Goal: Task Accomplishment & Management: Use online tool/utility

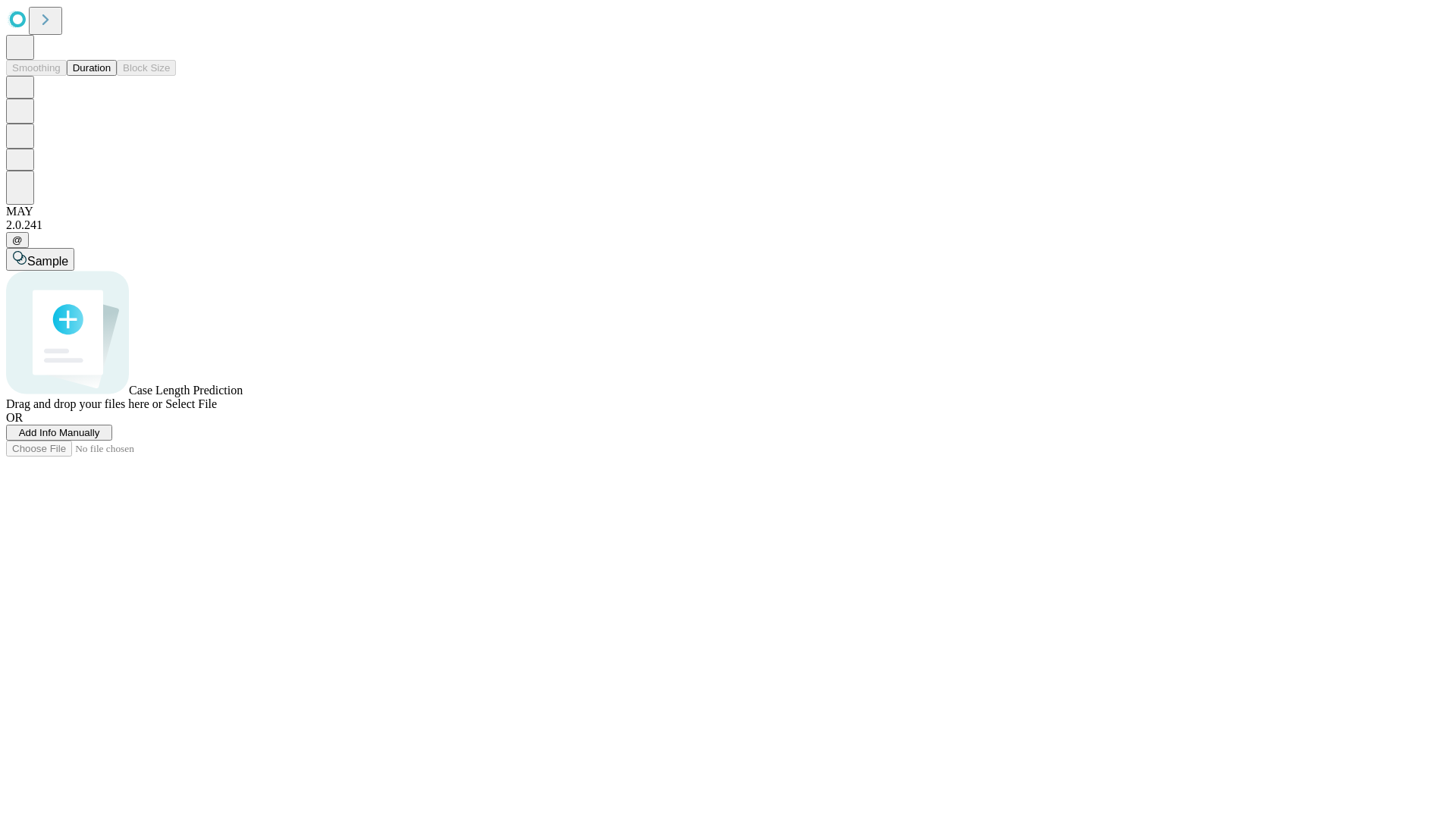
click at [111, 76] on button "Duration" at bounding box center [91, 68] width 50 height 16
click at [100, 438] on span "Add Info Manually" at bounding box center [59, 433] width 82 height 12
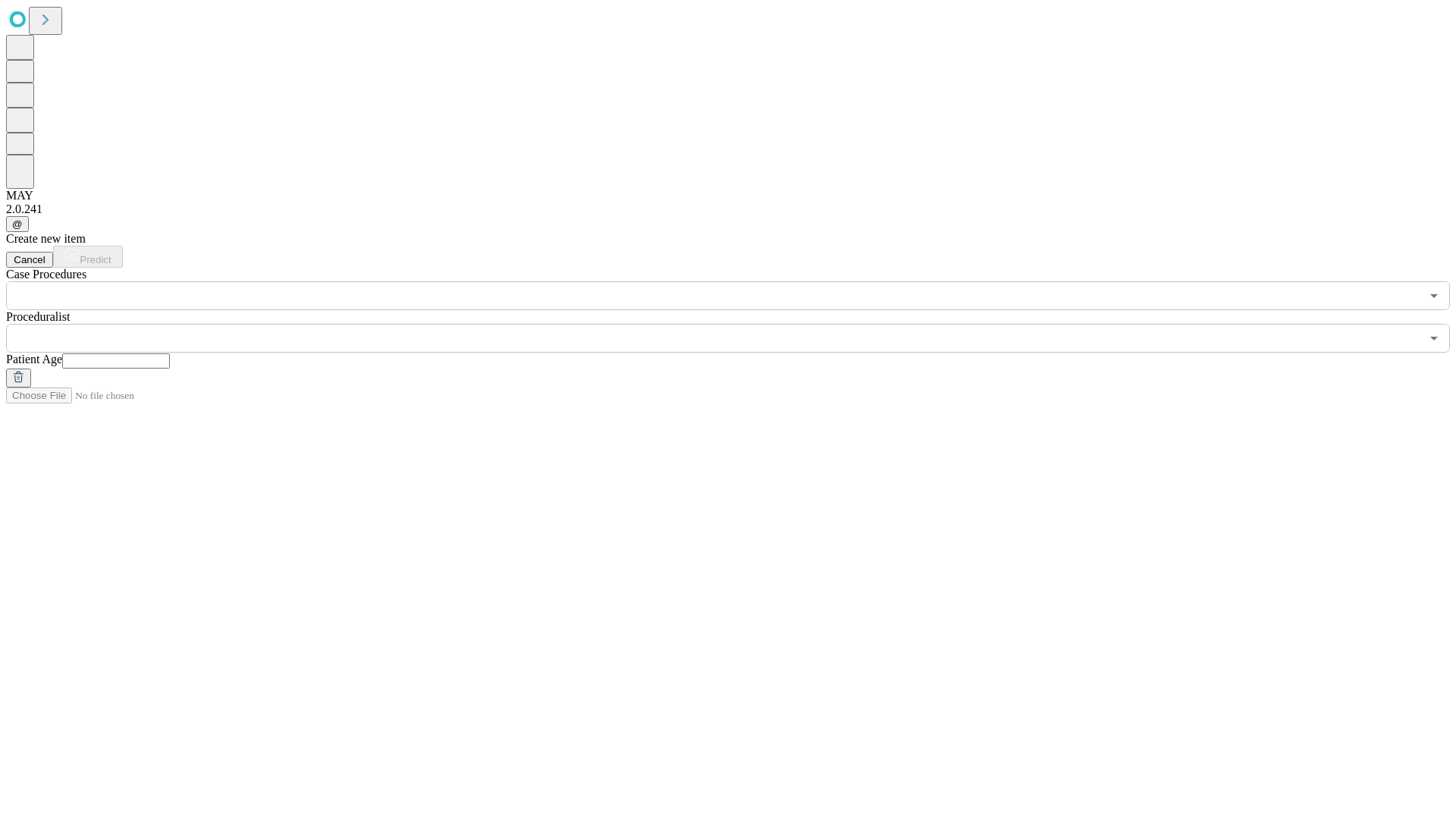
click at [170, 354] on input "text" at bounding box center [115, 361] width 107 height 15
type input "**"
click at [739, 324] on input "text" at bounding box center [713, 338] width 1414 height 29
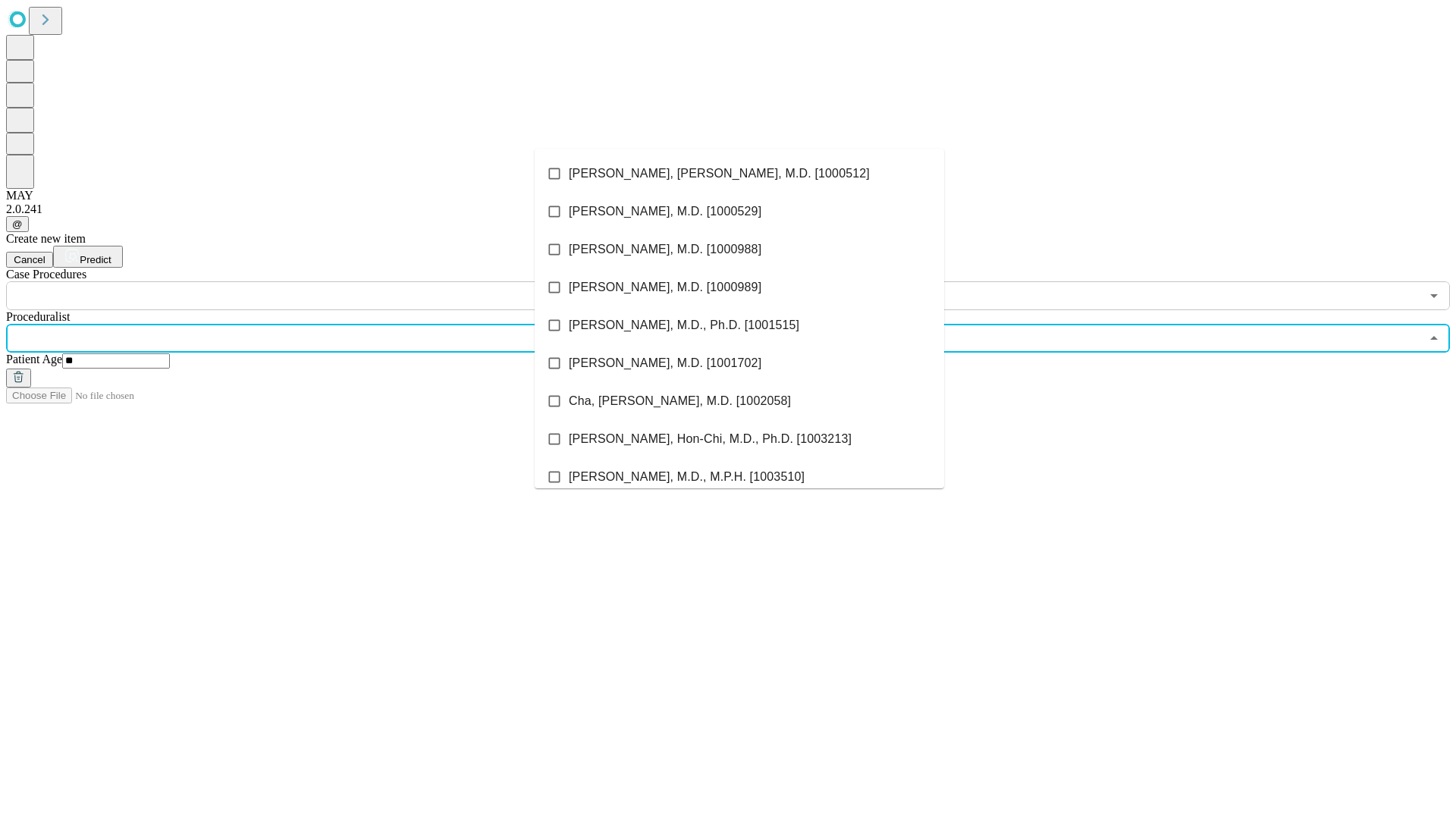
click at [740, 174] on li "[PERSON_NAME], [PERSON_NAME], M.D. [1000512]" at bounding box center [740, 173] width 410 height 38
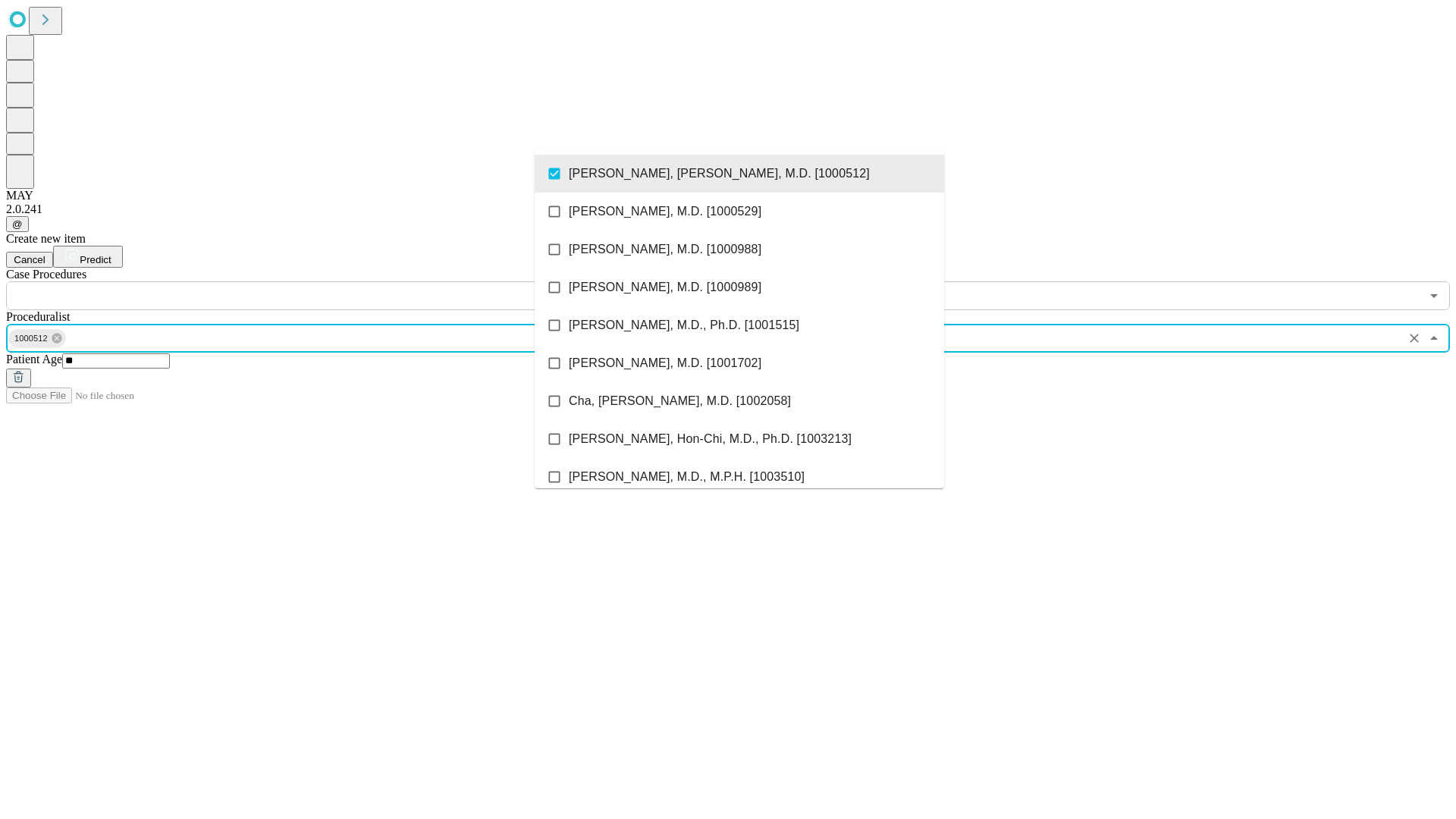
click at [318, 281] on input "text" at bounding box center [713, 295] width 1414 height 29
